Goal: Answer question/provide support: Share knowledge or assist other users

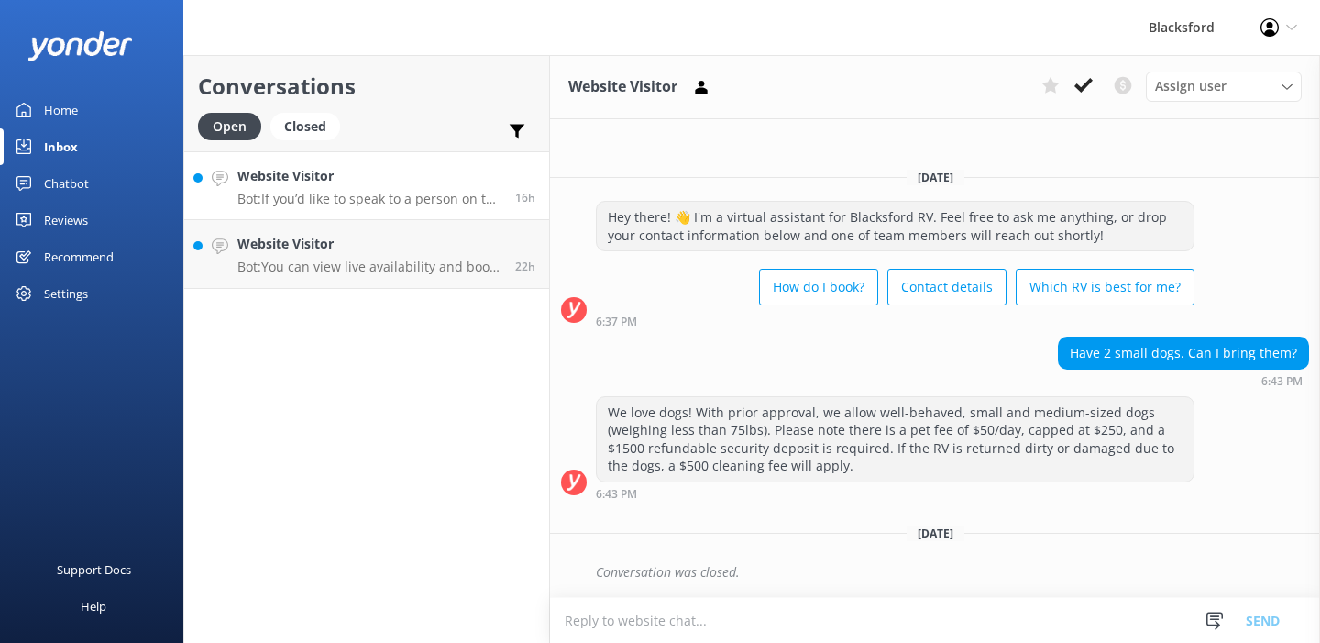
click at [375, 197] on p "Bot: If you’d like to speak to a person on the Blacksford RV team, please call …" at bounding box center [369, 199] width 264 height 16
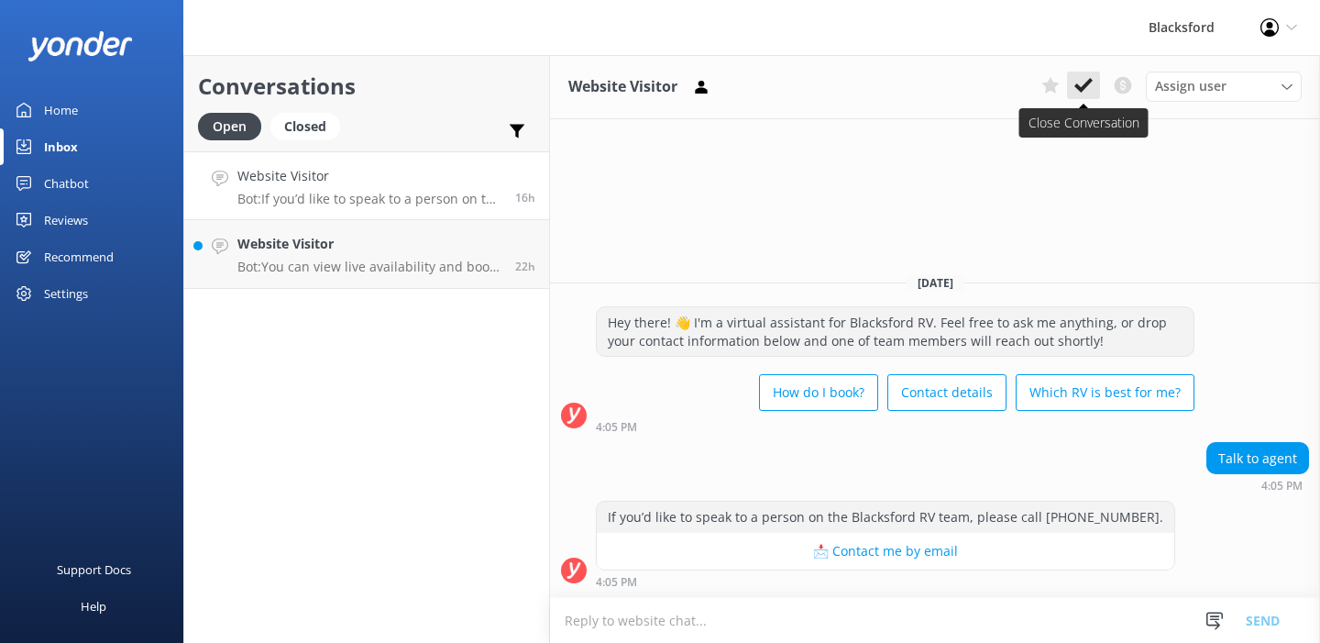
click at [1081, 90] on use at bounding box center [1083, 85] width 18 height 15
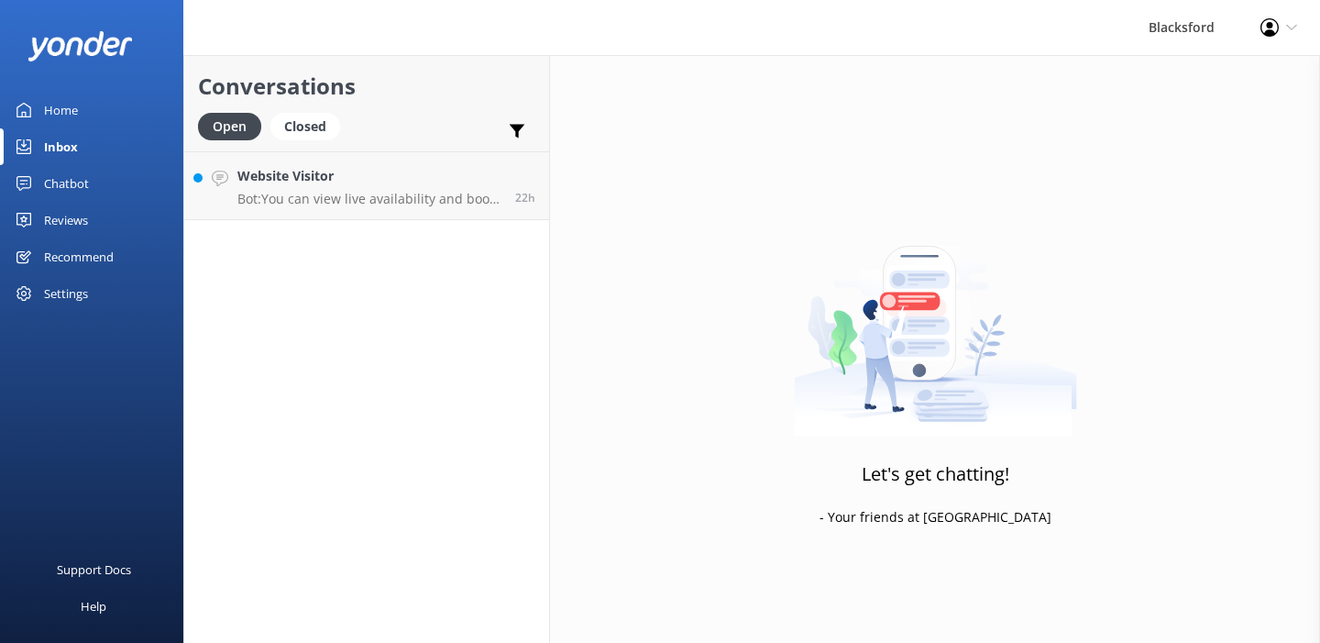
click at [452, 261] on div "Conversations Open Closed Important Converted Assigned to me Unassigned Website…" at bounding box center [366, 349] width 367 height 588
click at [331, 180] on h4 "Website Visitor" at bounding box center [369, 176] width 264 height 20
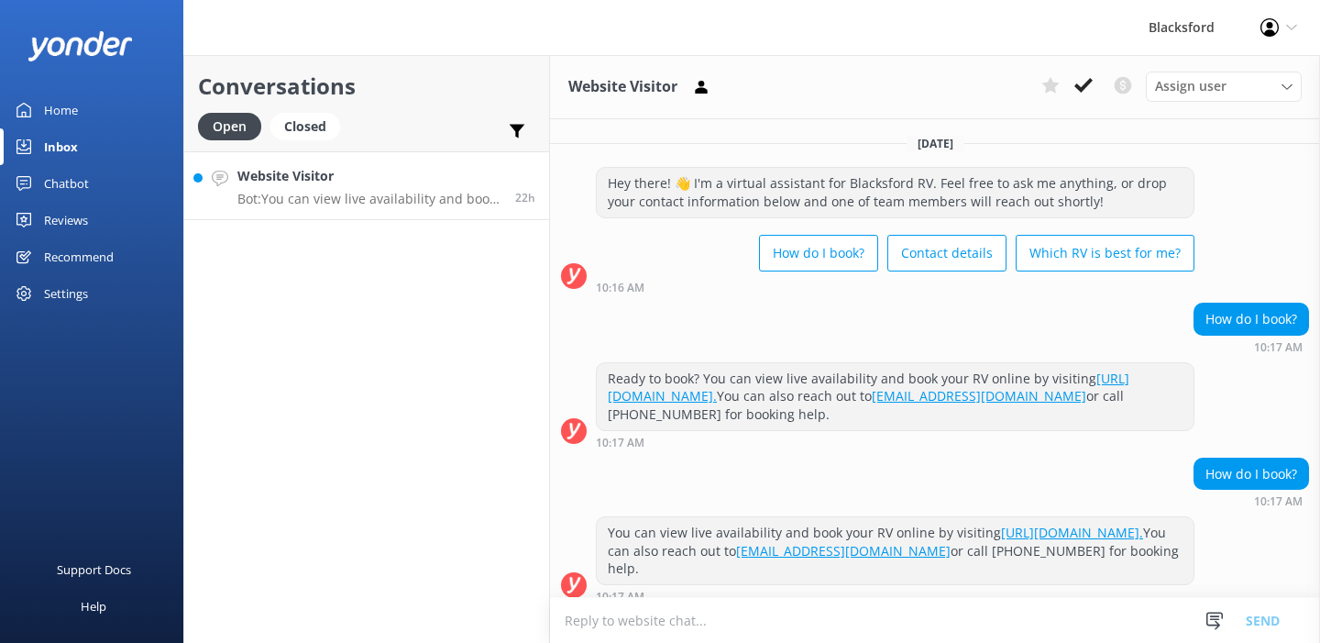
scroll to position [14, 0]
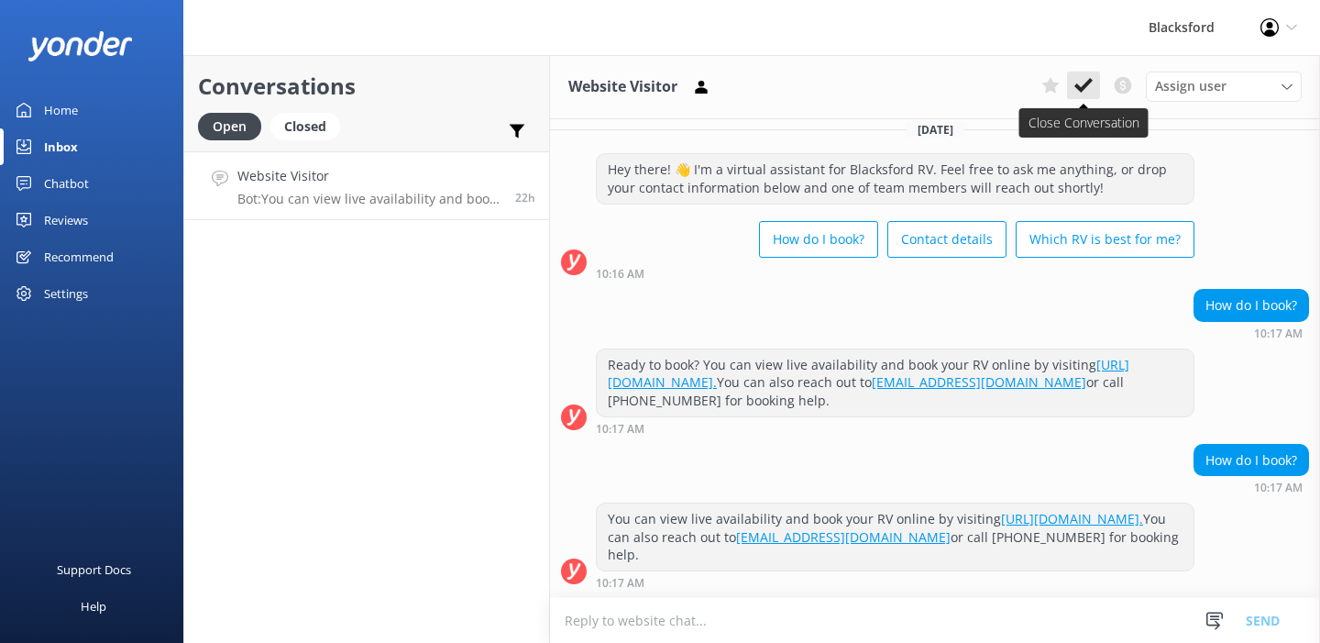
click at [1085, 86] on use at bounding box center [1083, 85] width 18 height 15
